Goal: Answer question/provide support

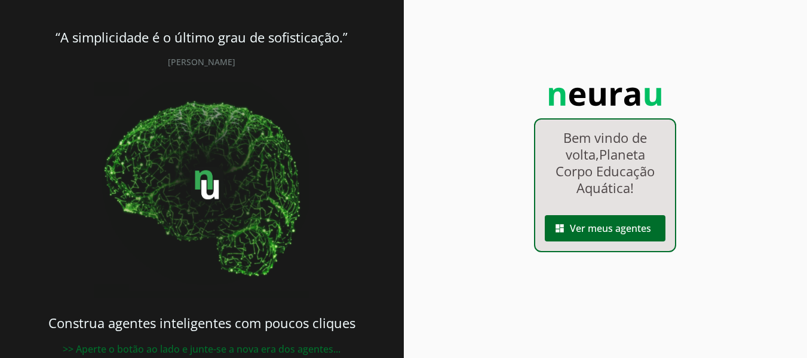
drag, startPoint x: 580, startPoint y: 253, endPoint x: 580, endPoint y: 247, distance: 6.6
click at [580, 253] on div "Bem vindo de volta, Planeta Corpo Educação Aquática ! dashboard Ver meus agentes" at bounding box center [606, 192] width 404 height 385
click at [574, 233] on span at bounding box center [605, 228] width 121 height 29
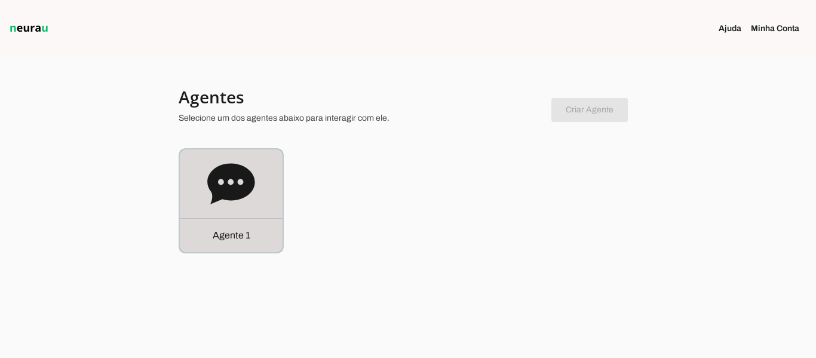
click at [221, 214] on div "Agente 1" at bounding box center [231, 200] width 103 height 103
